Goal: Information Seeking & Learning: Understand process/instructions

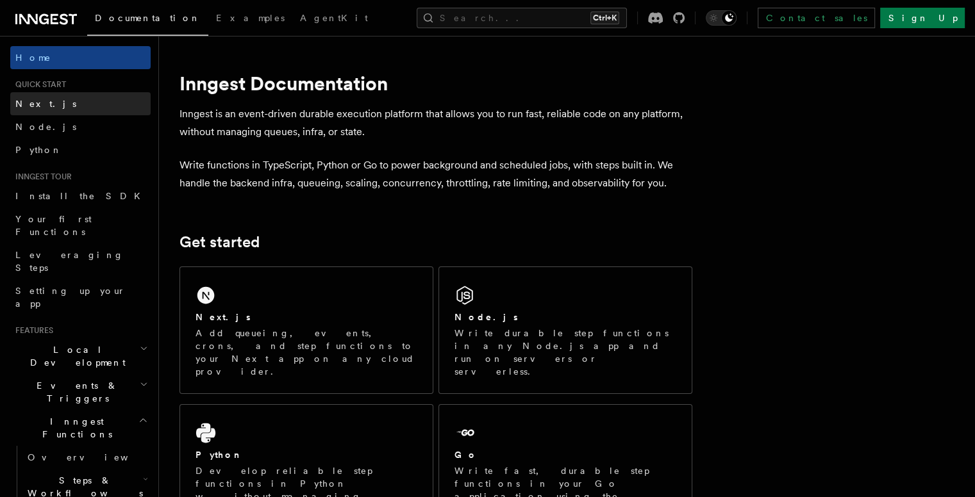
click at [28, 108] on span "Next.js" at bounding box center [45, 104] width 61 height 10
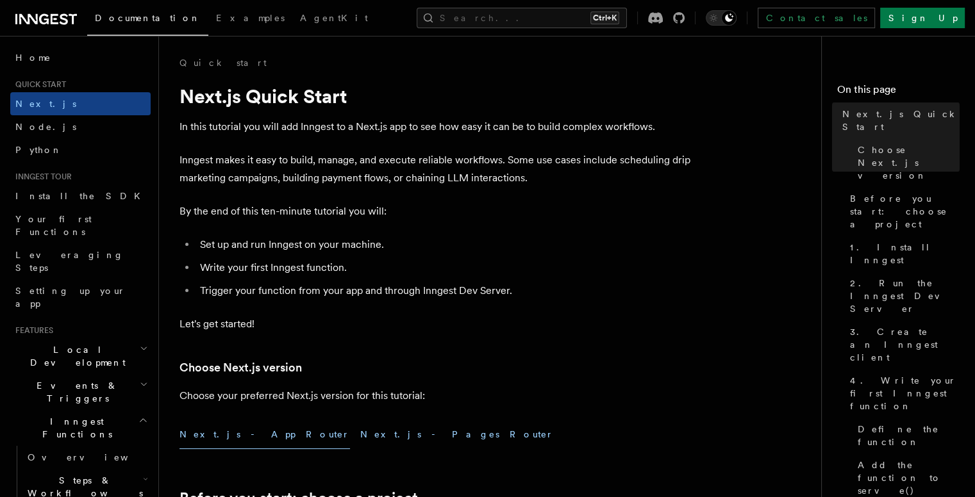
click at [360, 441] on button "Next.js - Pages Router" at bounding box center [457, 434] width 194 height 29
click at [734, 21] on icon "Toggle dark mode" at bounding box center [728, 18] width 10 height 10
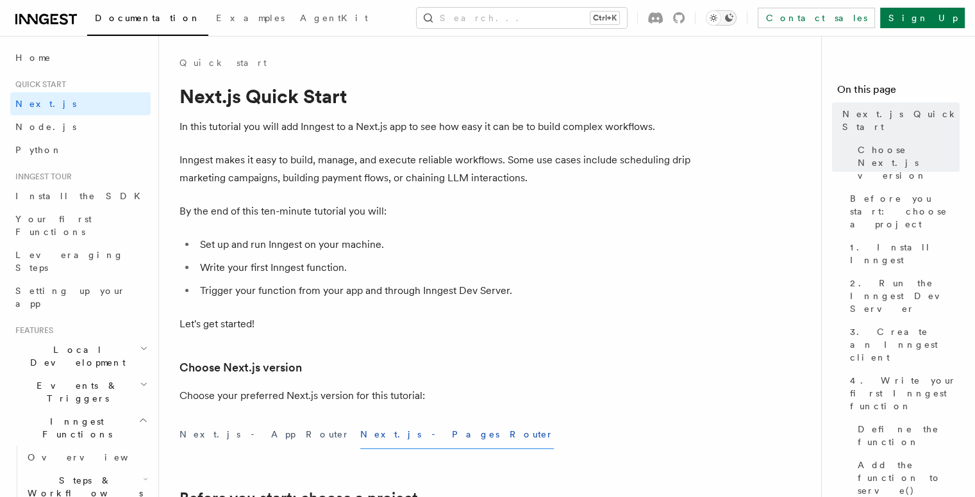
click at [720, 21] on icon "Toggle dark mode" at bounding box center [713, 18] width 13 height 13
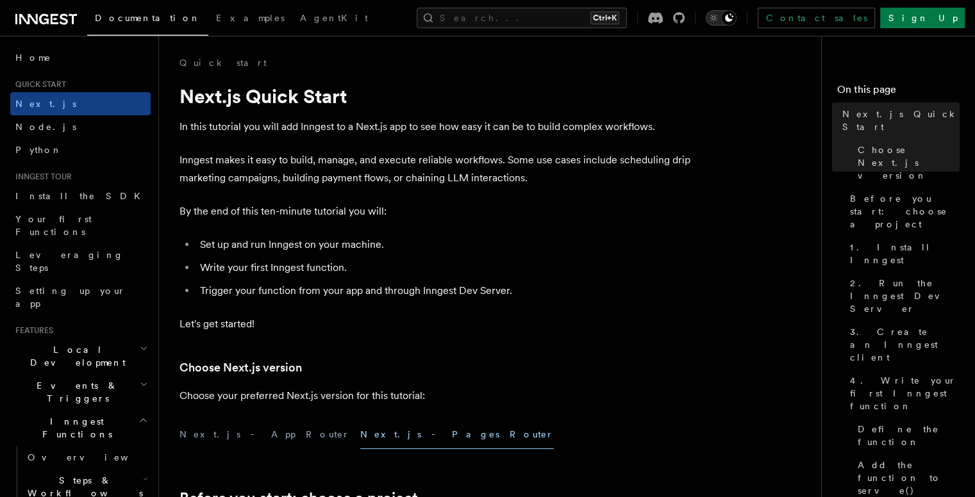
click at [734, 22] on icon "Toggle dark mode" at bounding box center [728, 18] width 10 height 10
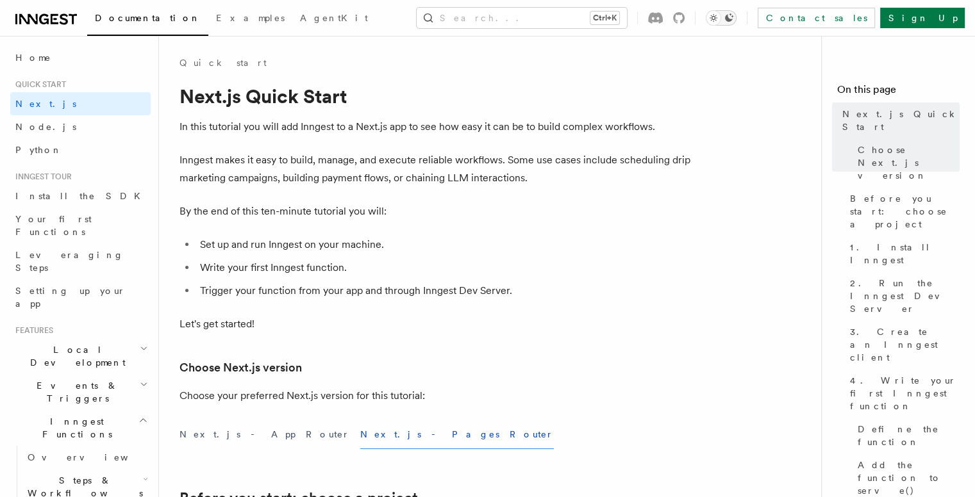
click at [720, 19] on icon "Toggle dark mode" at bounding box center [713, 18] width 13 height 13
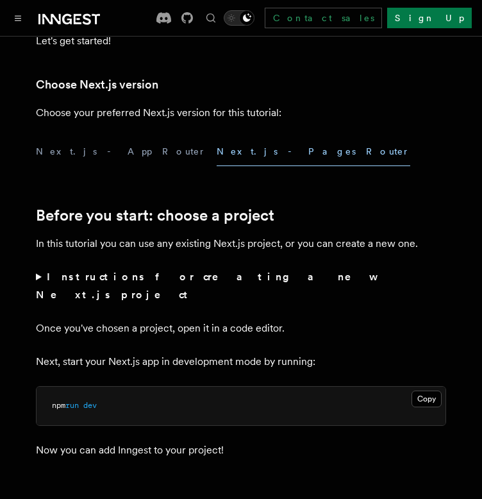
scroll to position [315, 0]
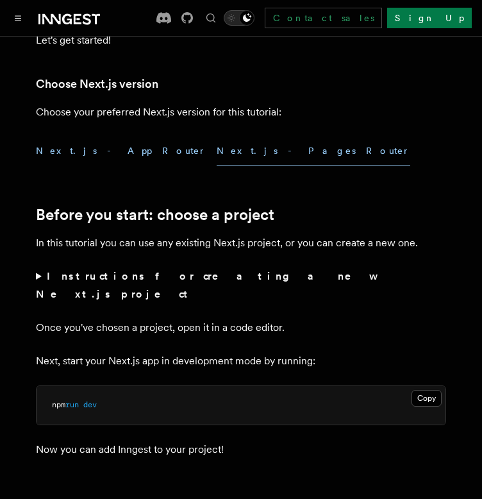
click at [90, 147] on button "Next.js - App Router" at bounding box center [121, 150] width 170 height 29
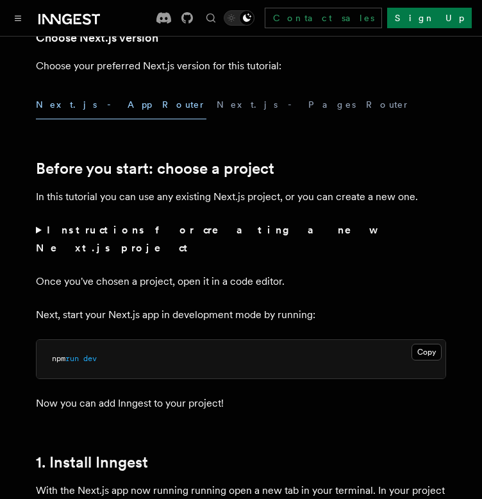
scroll to position [364, 0]
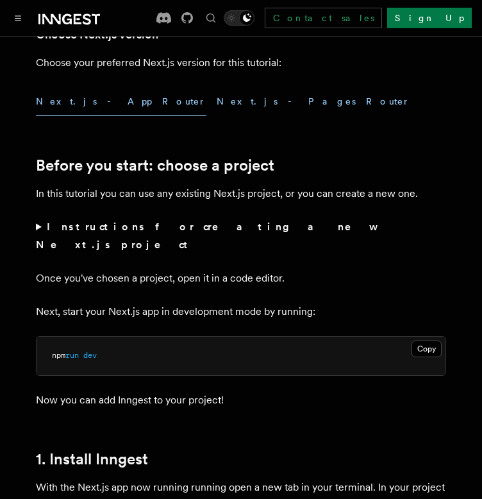
click at [217, 96] on button "Next.js - Pages Router" at bounding box center [314, 101] width 194 height 29
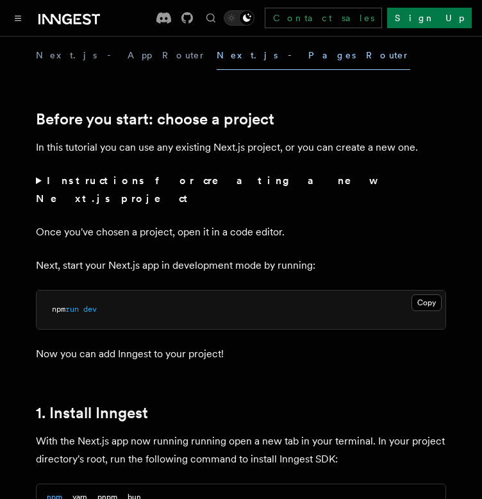
scroll to position [410, 0]
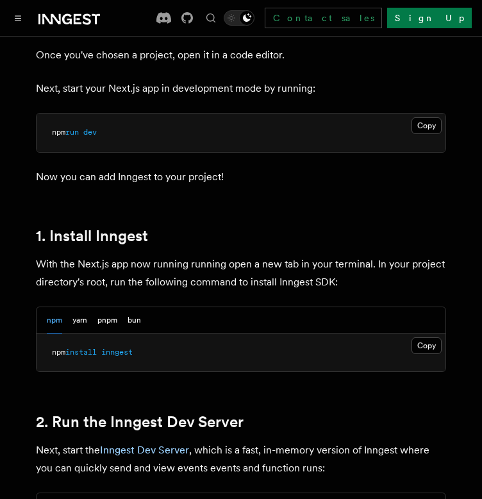
scroll to position [588, 0]
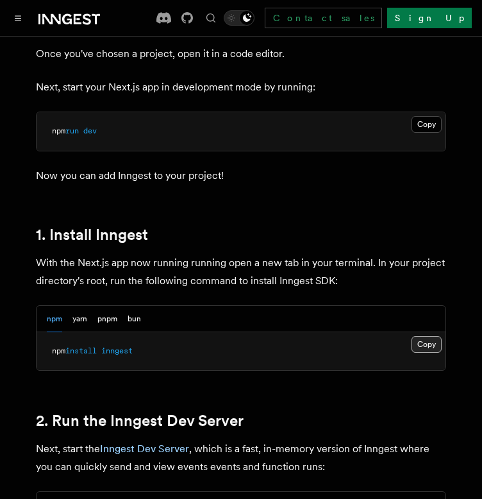
click at [417, 336] on button "Copy Copied" at bounding box center [426, 344] width 30 height 17
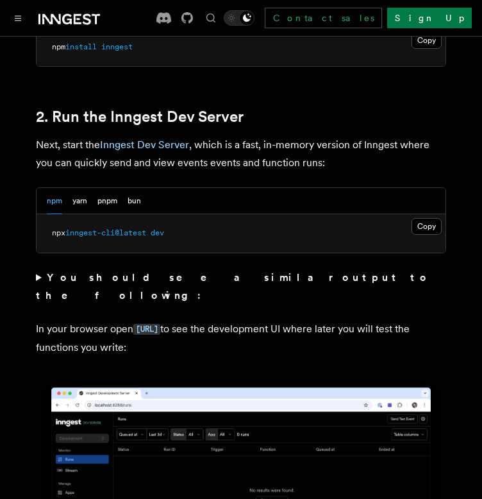
scroll to position [904, 0]
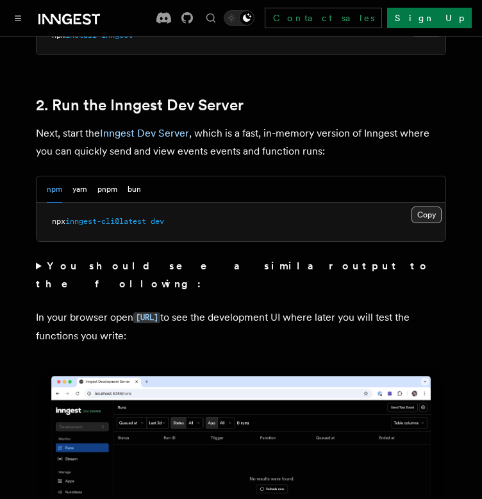
click at [421, 206] on button "Copy Copied" at bounding box center [426, 214] width 30 height 17
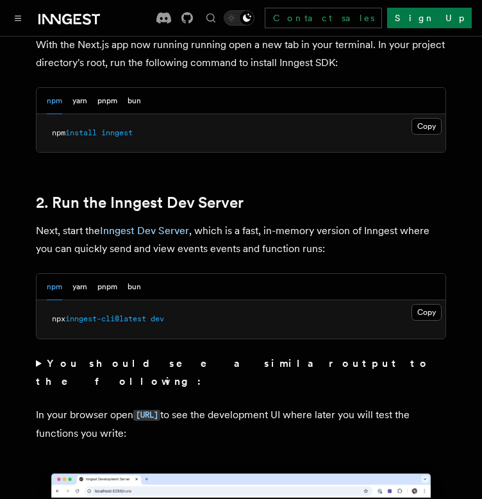
scroll to position [807, 0]
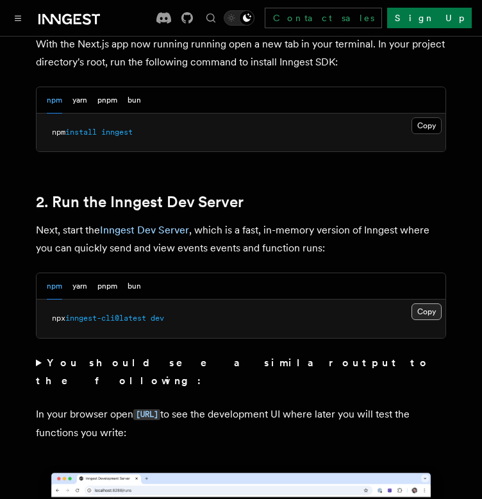
click at [435, 303] on button "Copy Copied" at bounding box center [426, 311] width 30 height 17
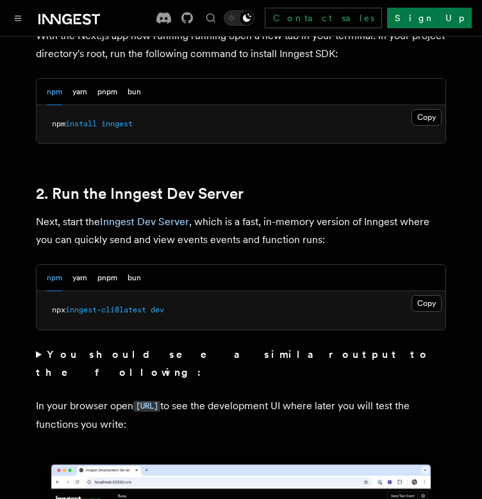
scroll to position [848, 0]
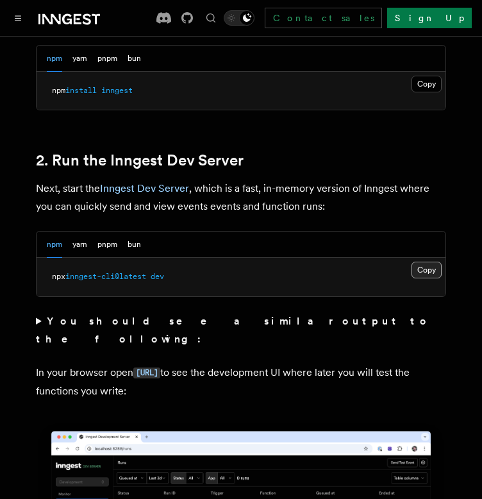
click at [422, 261] on button "Copy Copied" at bounding box center [426, 269] width 30 height 17
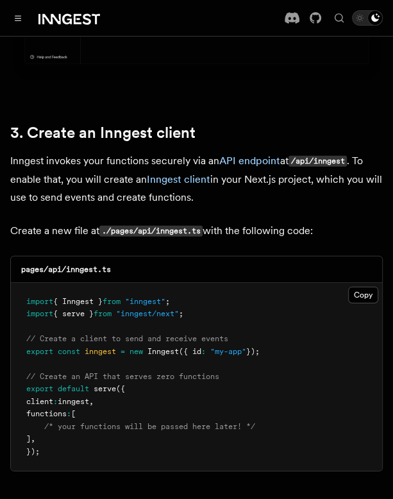
scroll to position [1434, 0]
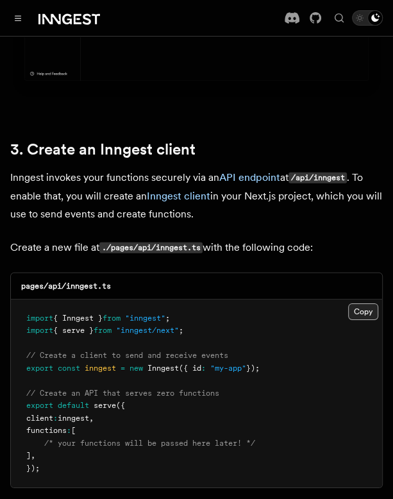
click at [359, 303] on button "Copy Copied" at bounding box center [363, 311] width 30 height 17
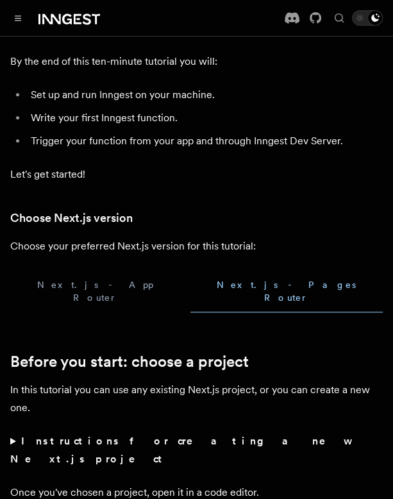
scroll to position [181, 0]
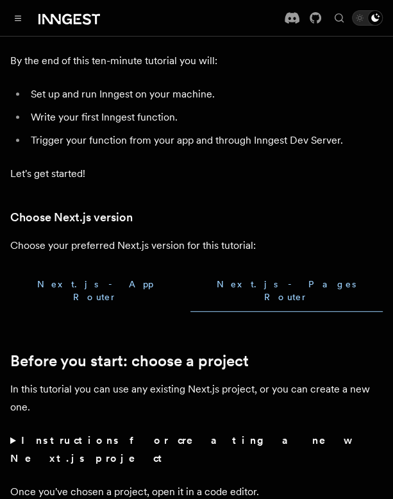
click at [60, 293] on button "Next.js - App Router" at bounding box center [95, 291] width 170 height 42
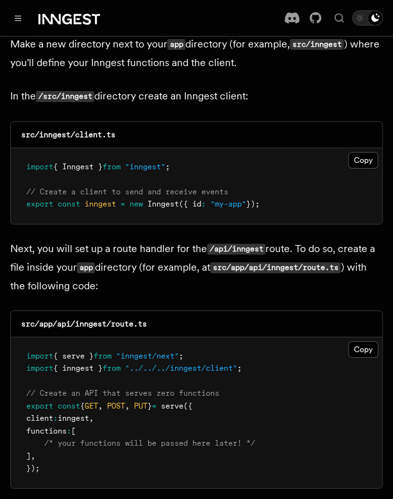
scroll to position [1638, 0]
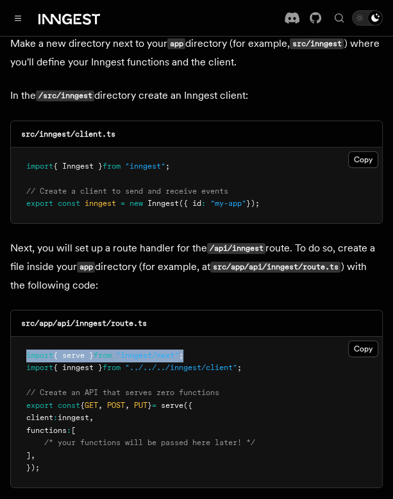
drag, startPoint x: 26, startPoint y: 304, endPoint x: 199, endPoint y: 301, distance: 173.1
click at [199, 336] on pre "import { serve } from "inngest/next" ; import { inngest } from "../../../innges…" at bounding box center [196, 411] width 371 height 151
copy span "import { serve } from "inngest/next" ;"
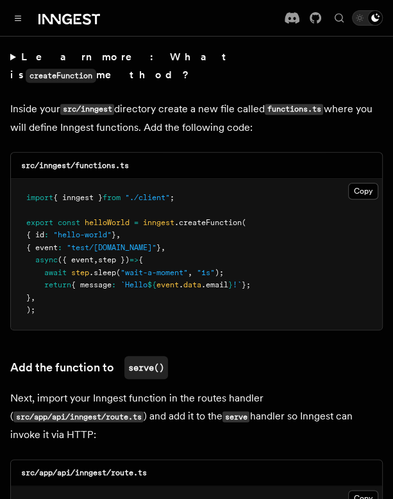
scroll to position [2304, 0]
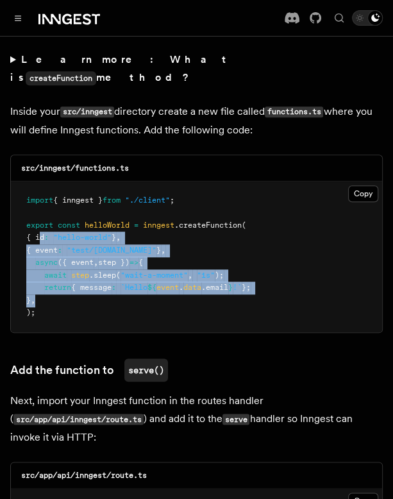
drag, startPoint x: 38, startPoint y: 154, endPoint x: 64, endPoint y: 220, distance: 71.0
click at [64, 220] on pre "import { inngest } from "./client" ; export const helloWorld = inngest .createF…" at bounding box center [196, 256] width 371 height 151
drag, startPoint x: 64, startPoint y: 220, endPoint x: 35, endPoint y: 154, distance: 72.3
click at [35, 181] on pre "import { inngest } from "./client" ; export const helloWorld = inngest .createF…" at bounding box center [196, 256] width 371 height 151
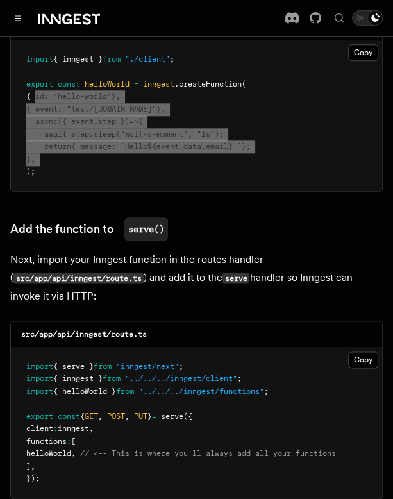
scroll to position [2447, 0]
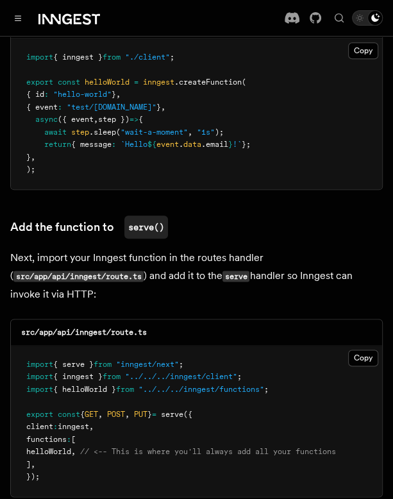
click at [185, 345] on pre "import { serve } from "inngest/next" ; import { inngest } from "../../../innges…" at bounding box center [196, 420] width 371 height 151
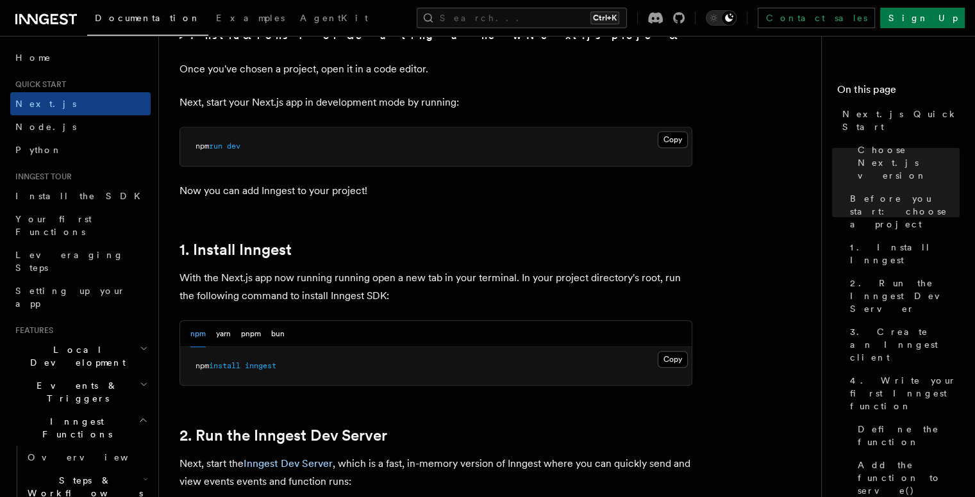
scroll to position [0, 0]
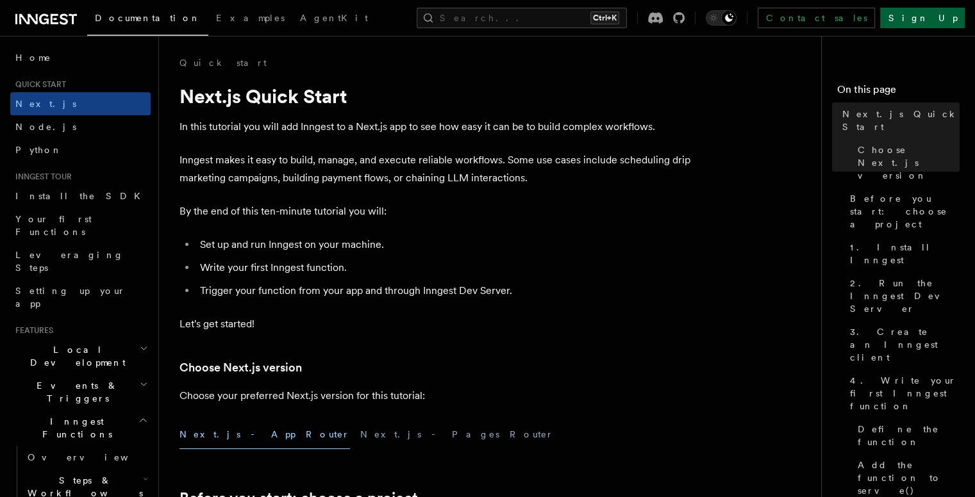
click at [481, 16] on link "Sign Up" at bounding box center [922, 18] width 85 height 21
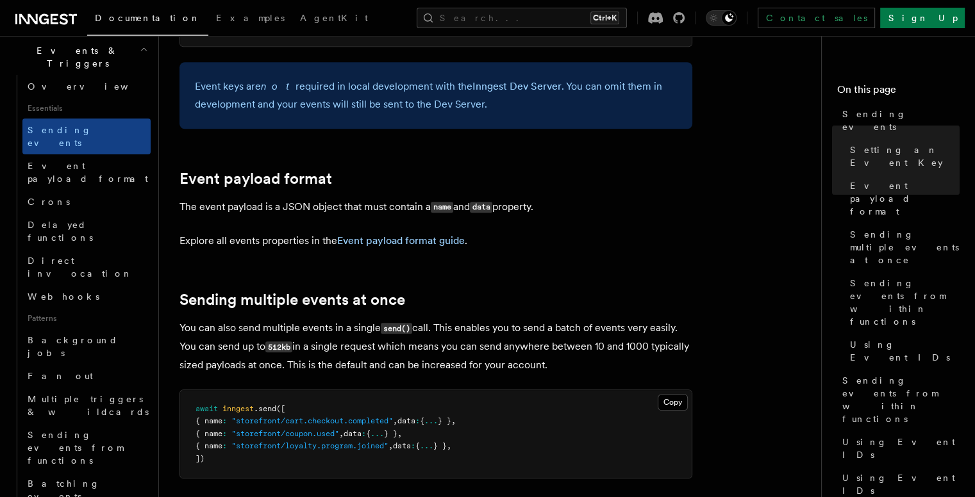
scroll to position [1289, 0]
